Goal: Obtain resource: Obtain resource

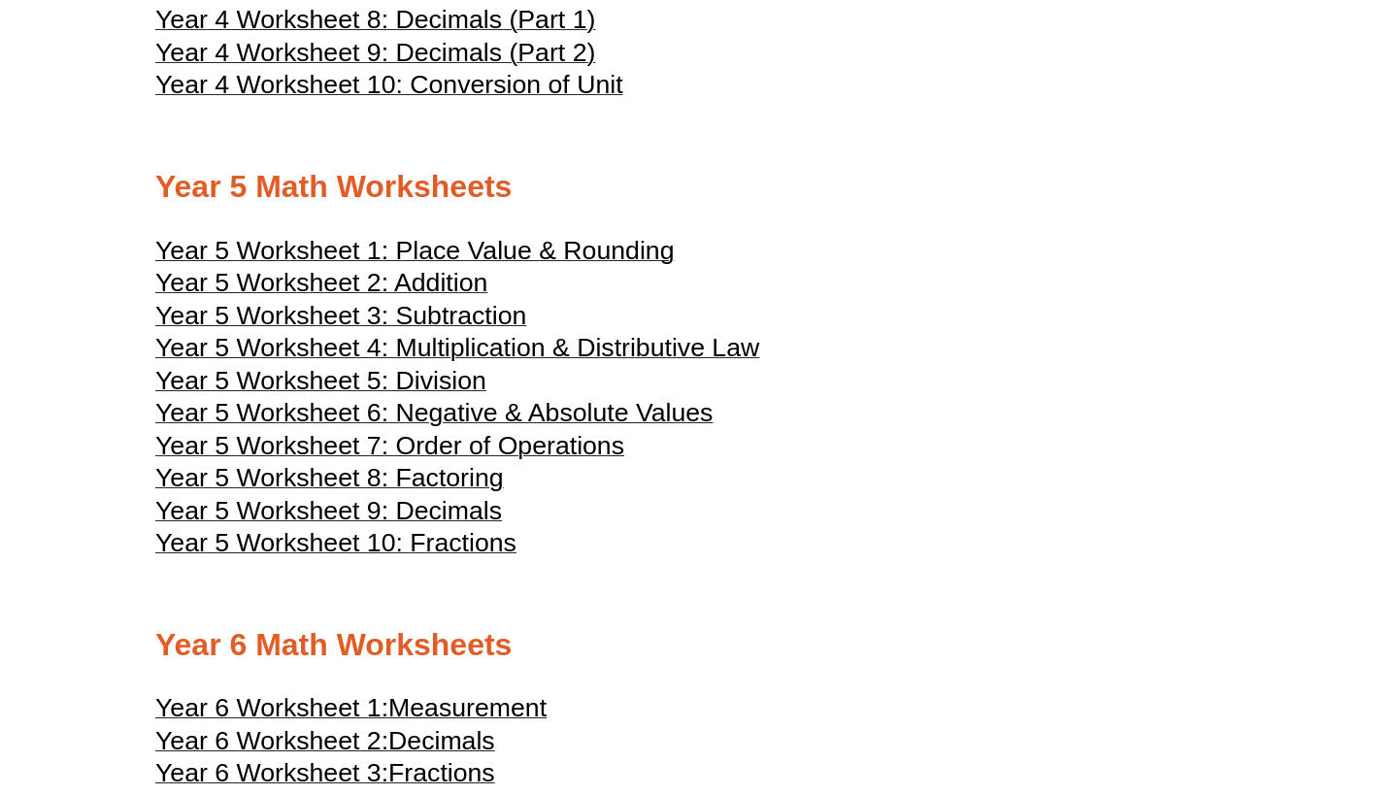
scroll to position [2777, 0]
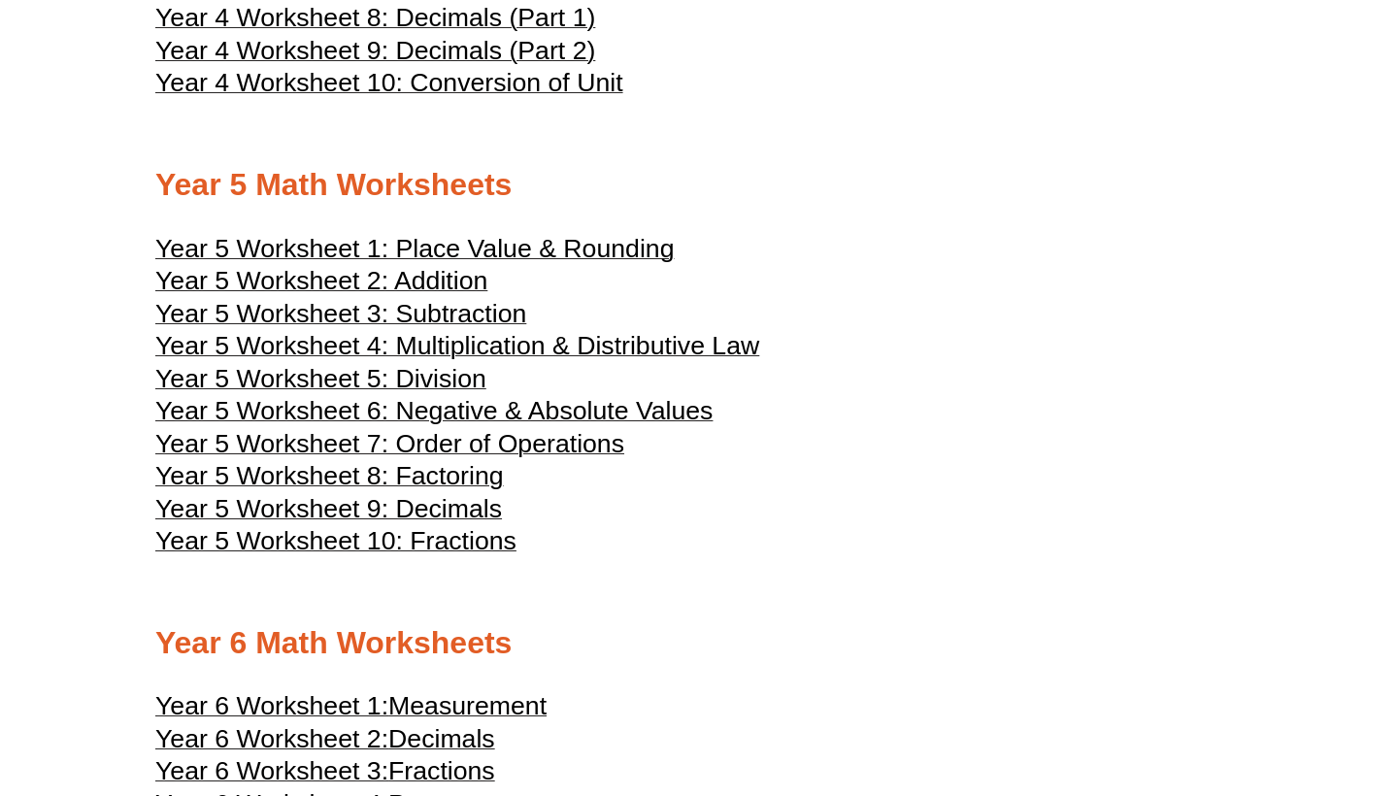
click at [406, 331] on span "Year 5 Worksheet 4: Multiplication & Distributive Law" at bounding box center [457, 345] width 604 height 29
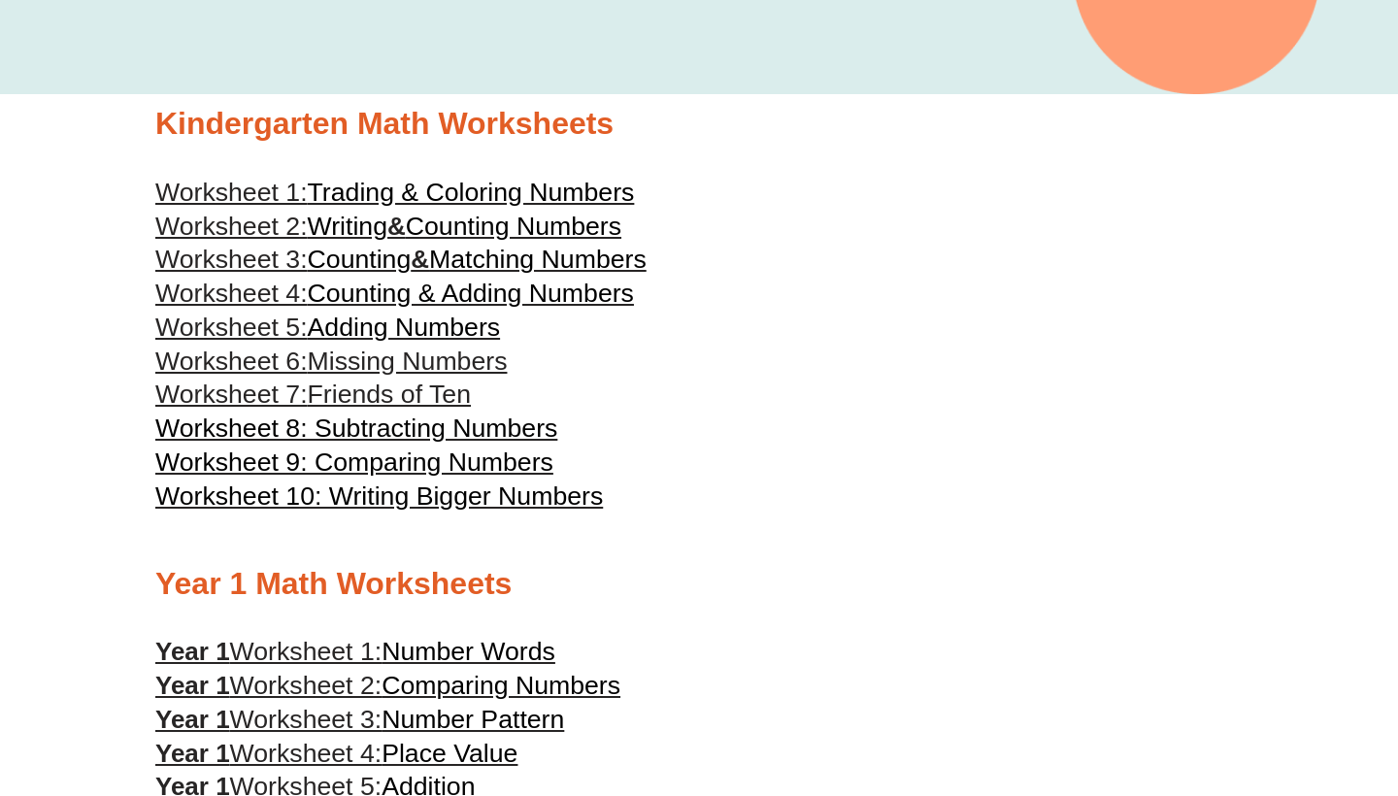
scroll to position [497, 0]
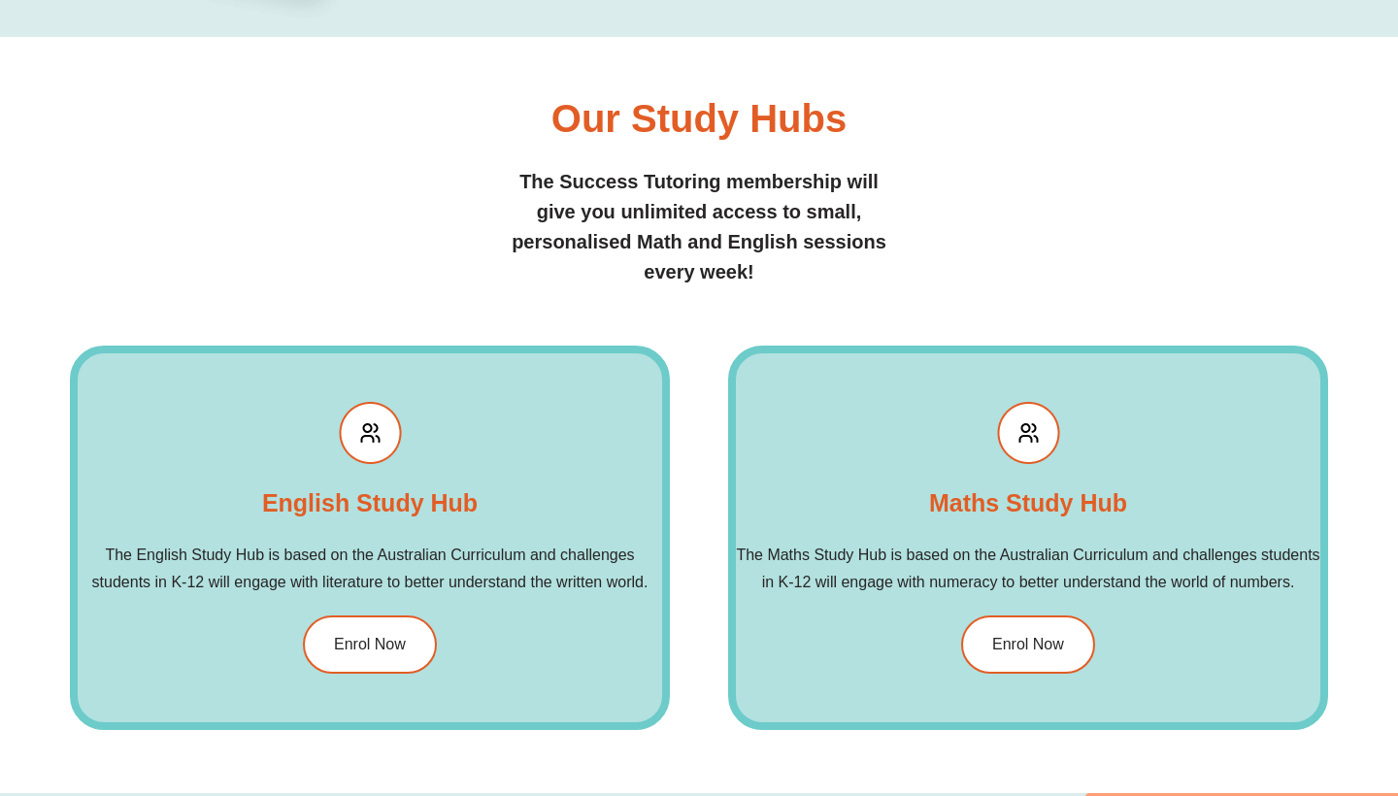
scroll to position [1988, 0]
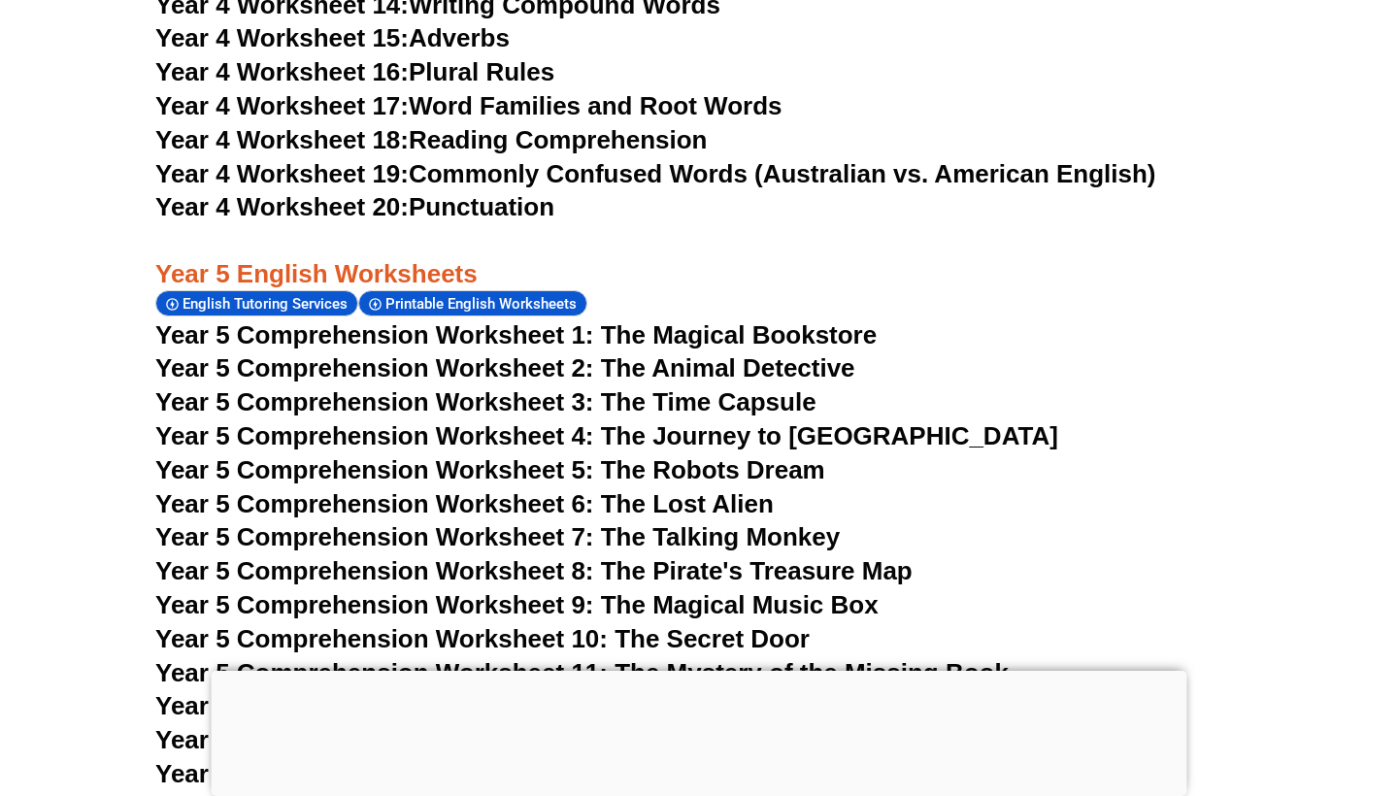
scroll to position [9118, 0]
click at [631, 321] on span "Year 5 Comprehension Worksheet 1: The Magical Bookstore" at bounding box center [515, 335] width 721 height 29
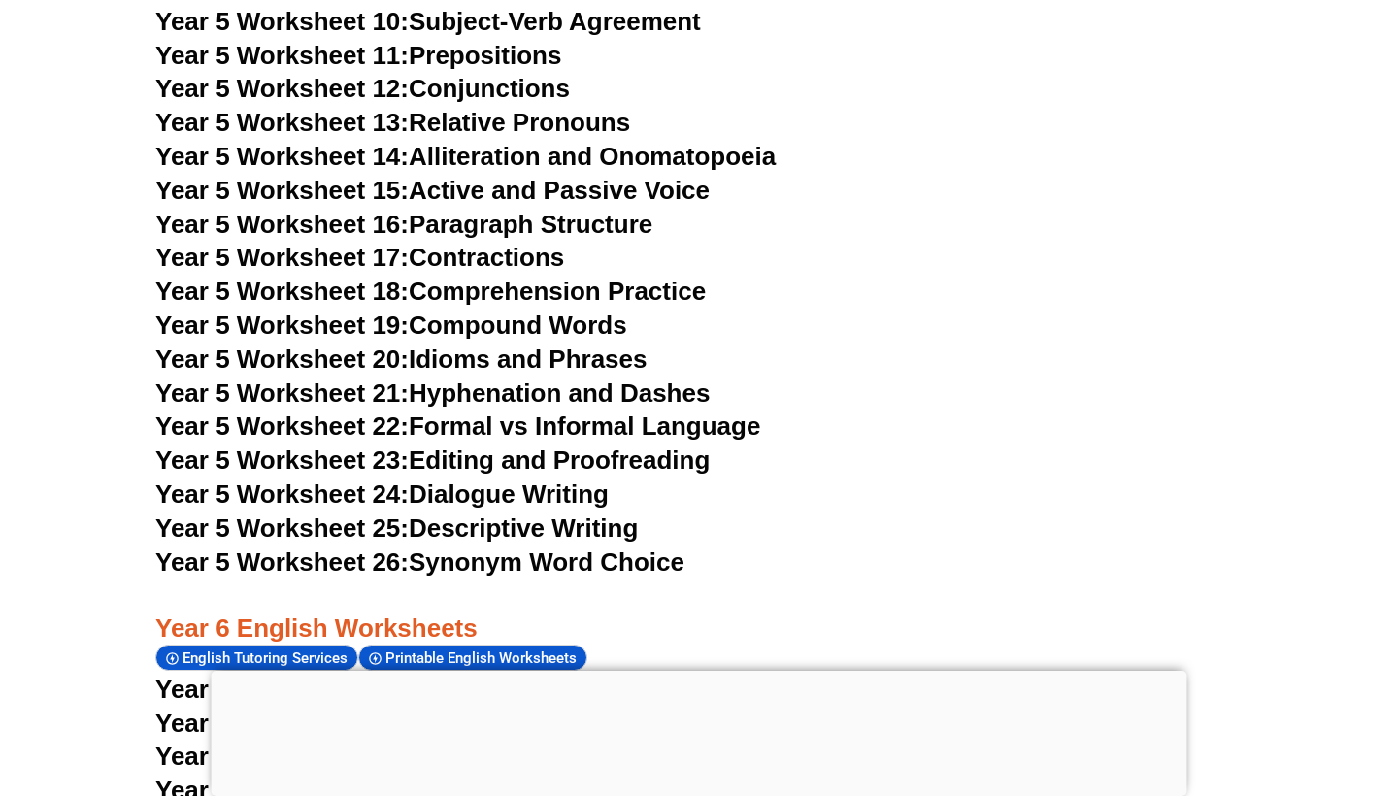
scroll to position [10211, 0]
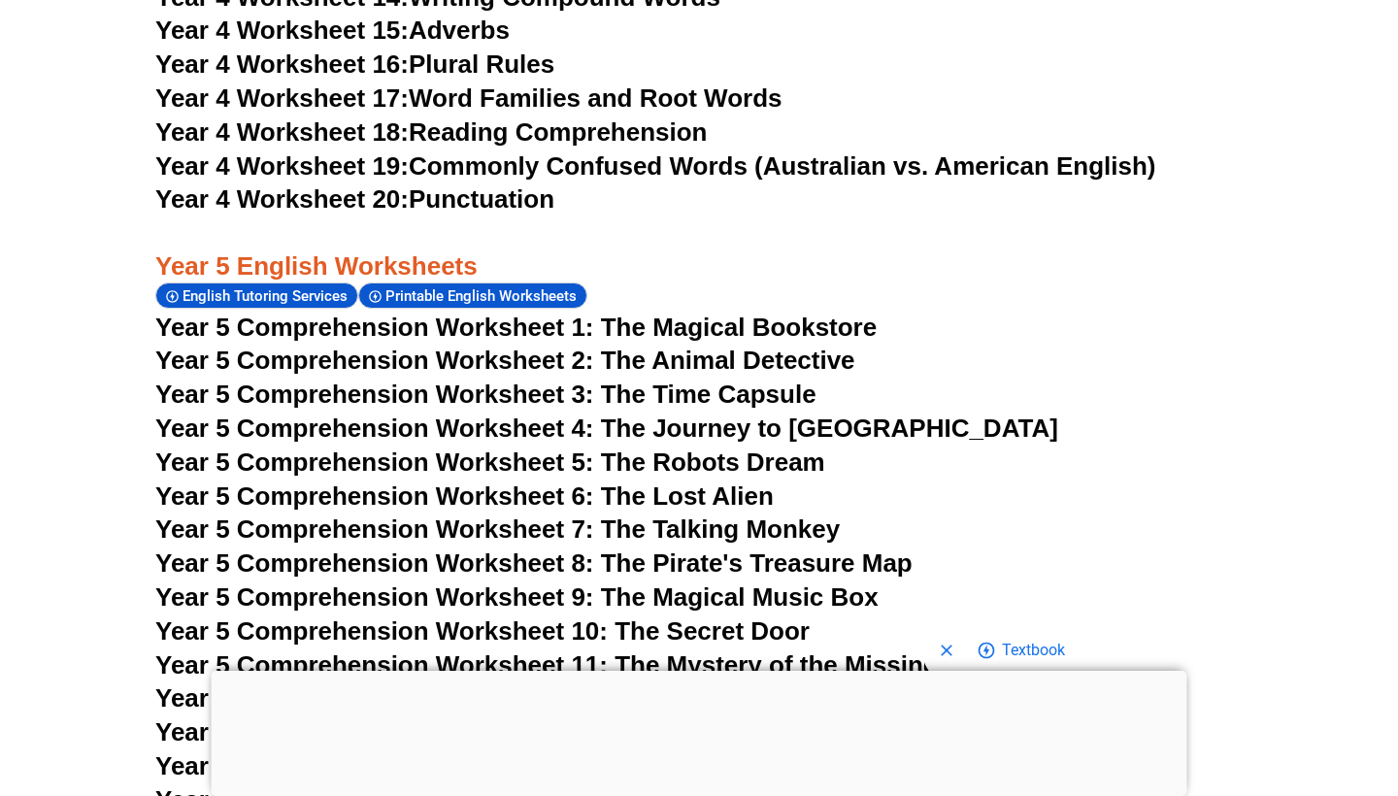
scroll to position [9134, 0]
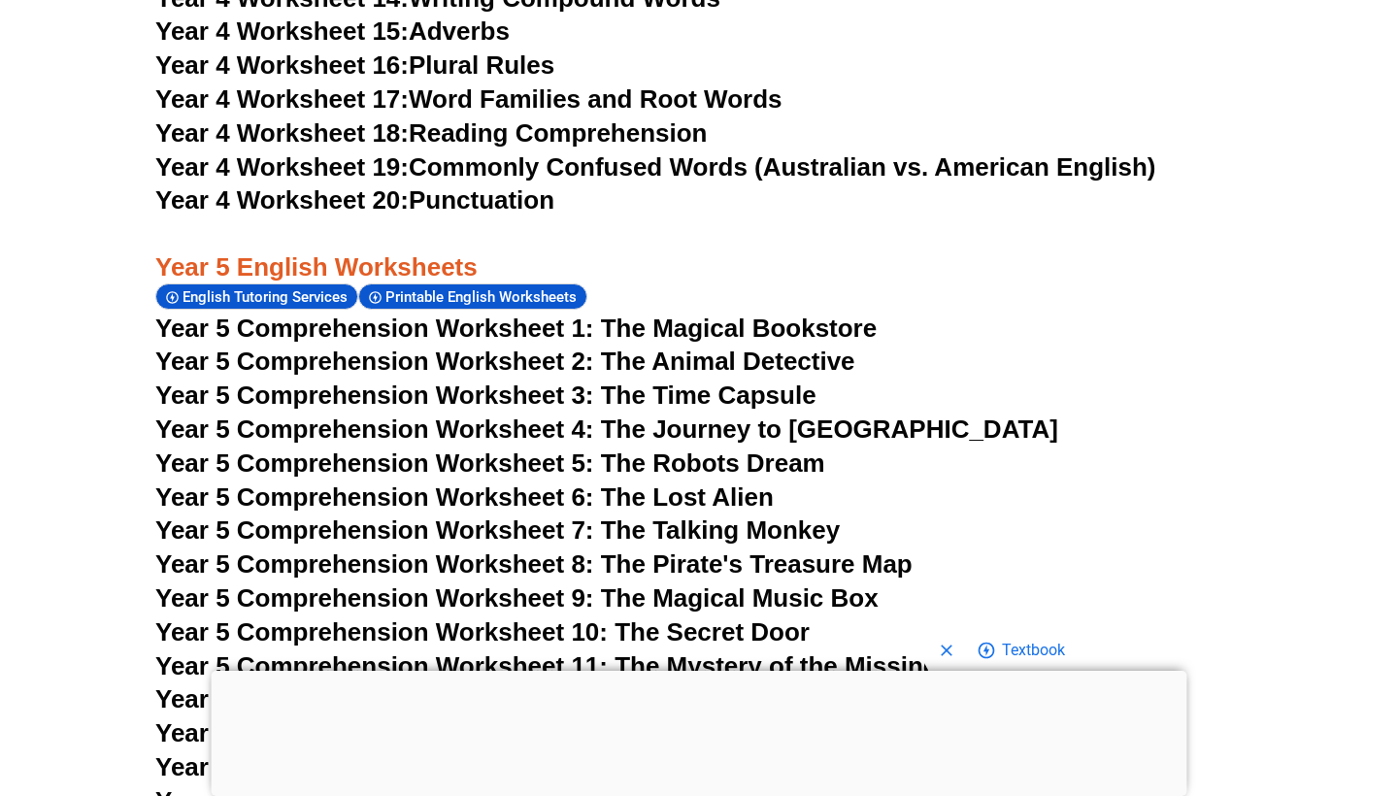
click at [525, 314] on span "Year 5 Comprehension Worksheet 1: The Magical Bookstore" at bounding box center [515, 328] width 721 height 29
